Goal: Go to known website: Go to known website

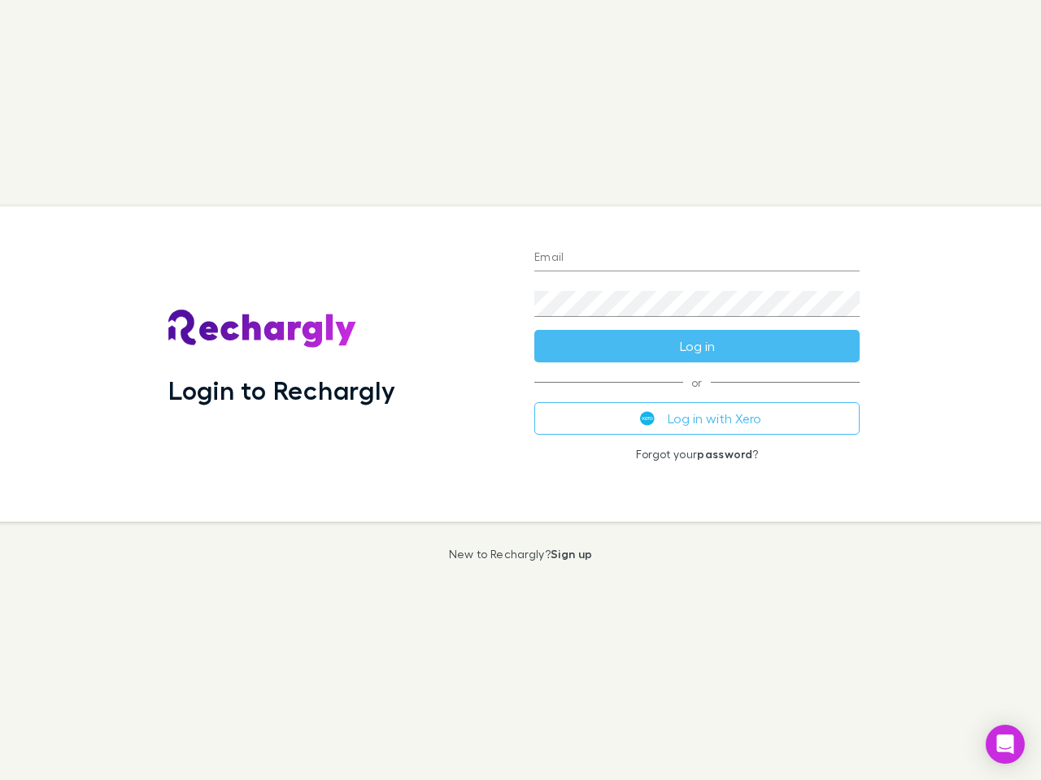
click at [520, 390] on div "Login to Rechargly" at bounding box center [338, 364] width 366 height 315
click at [697, 259] on input "Email" at bounding box center [696, 259] width 325 height 26
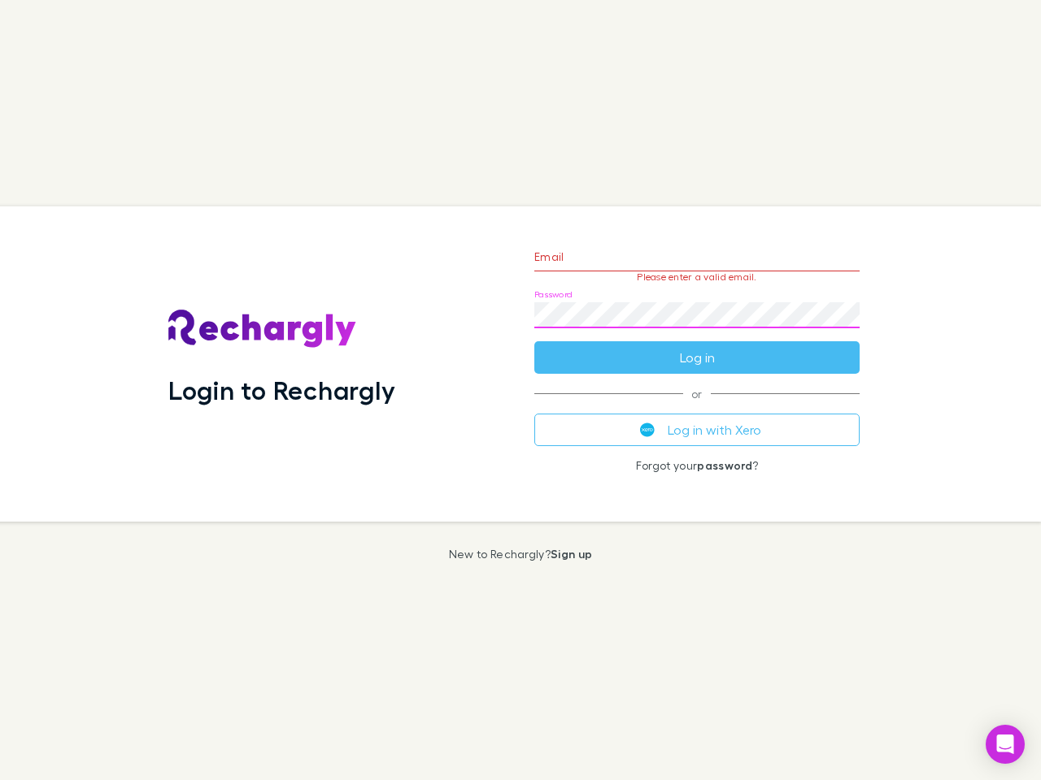
click at [697, 346] on form "Email Please enter a valid email. Password Log in" at bounding box center [696, 303] width 325 height 141
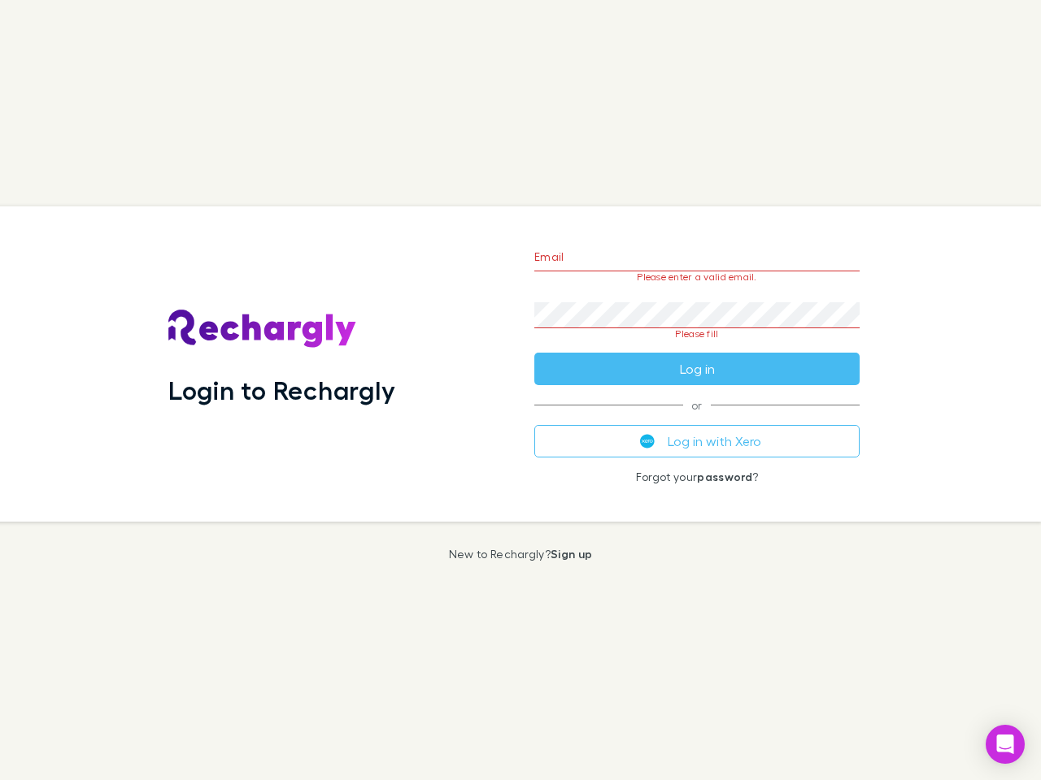
click at [697, 419] on div "Email Please enter a valid email. Password Please fill Log in or Log in with Xe…" at bounding box center [696, 364] width 351 height 315
click at [1005, 745] on icon "Open Intercom Messenger" at bounding box center [1005, 745] width 17 height 20
